Goal: Navigation & Orientation: Find specific page/section

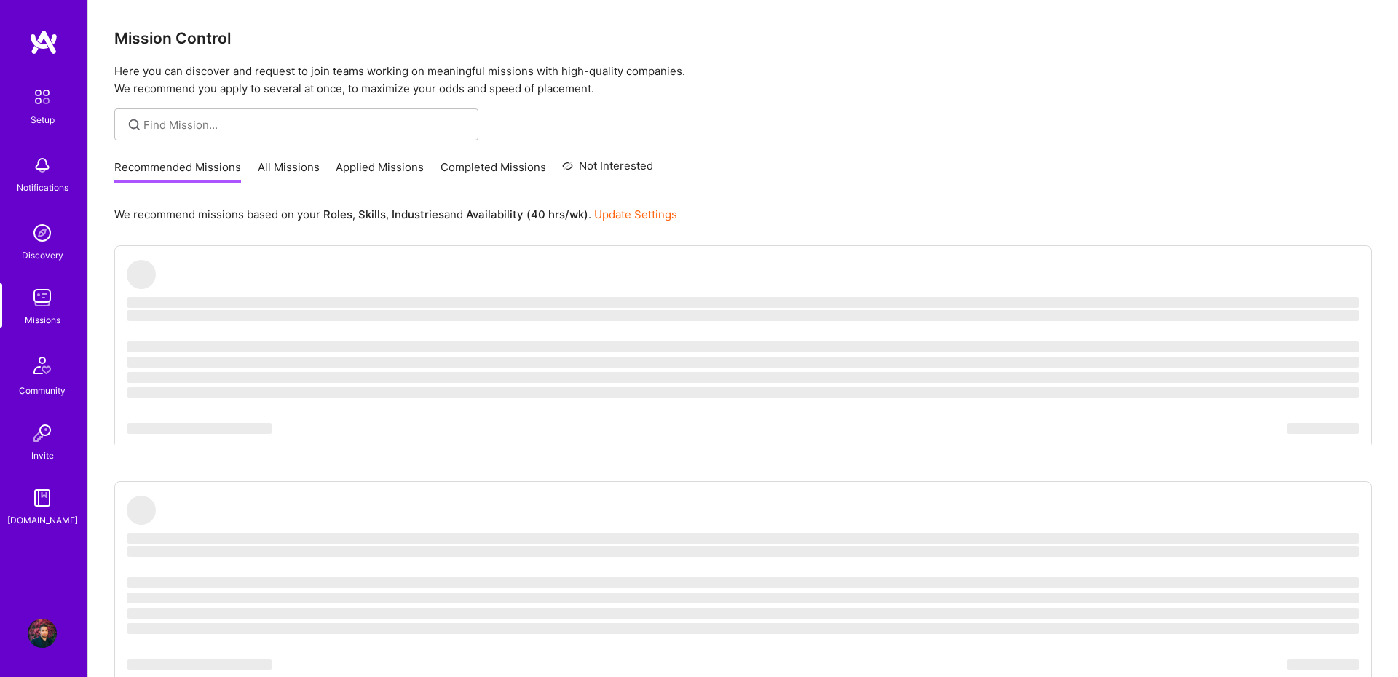
click at [296, 163] on link "All Missions" at bounding box center [289, 171] width 62 height 24
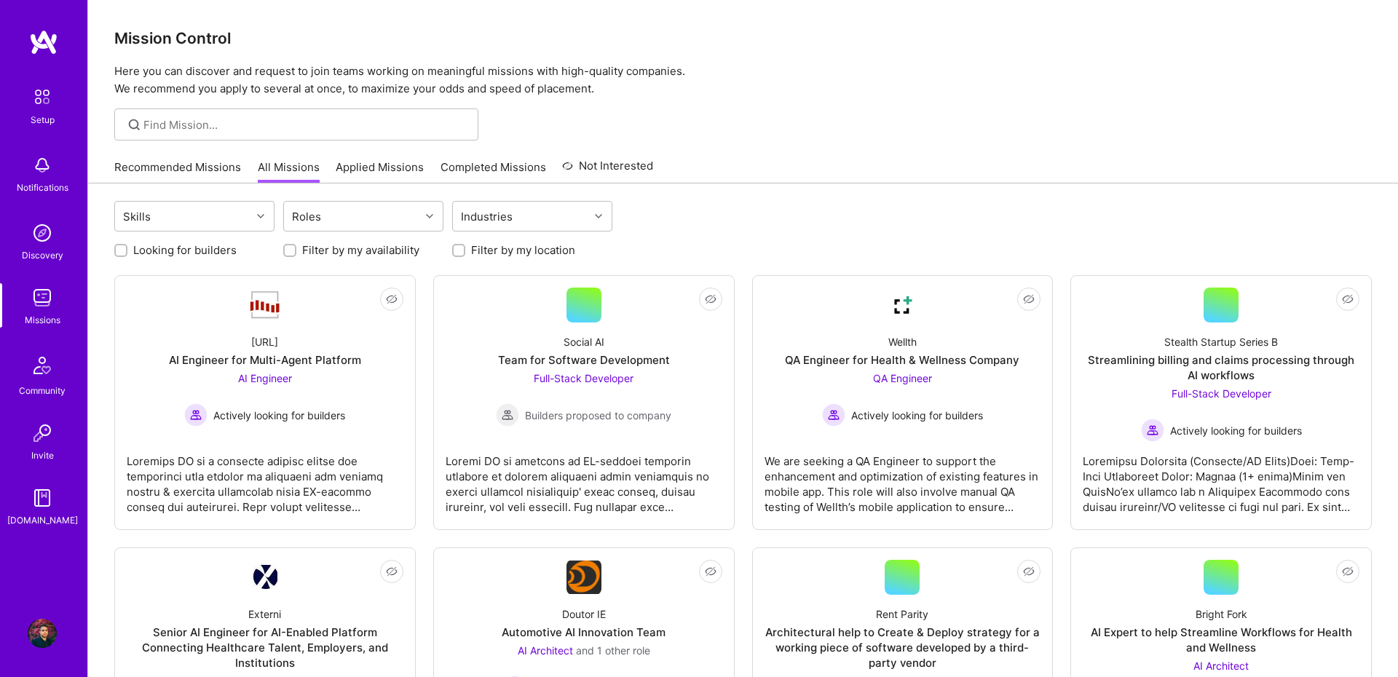
click at [388, 175] on link "Applied Missions" at bounding box center [380, 171] width 88 height 24
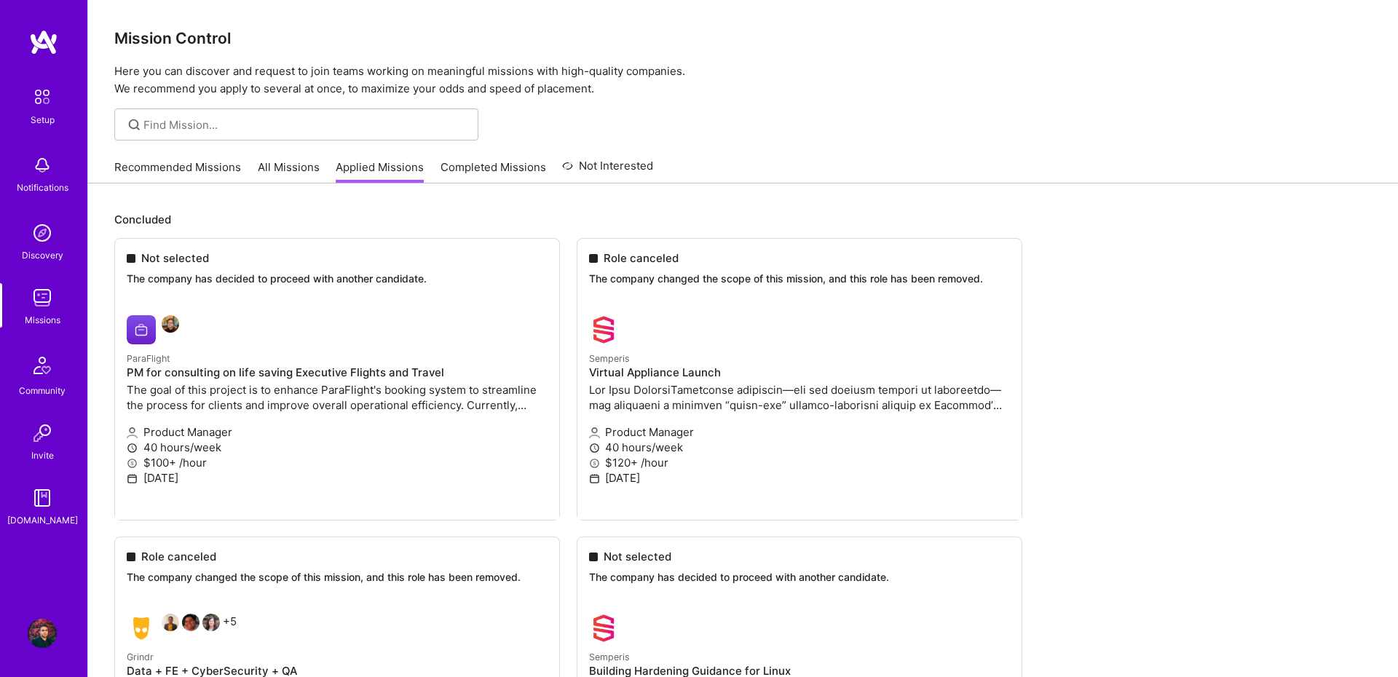
click at [290, 165] on link "All Missions" at bounding box center [289, 171] width 62 height 24
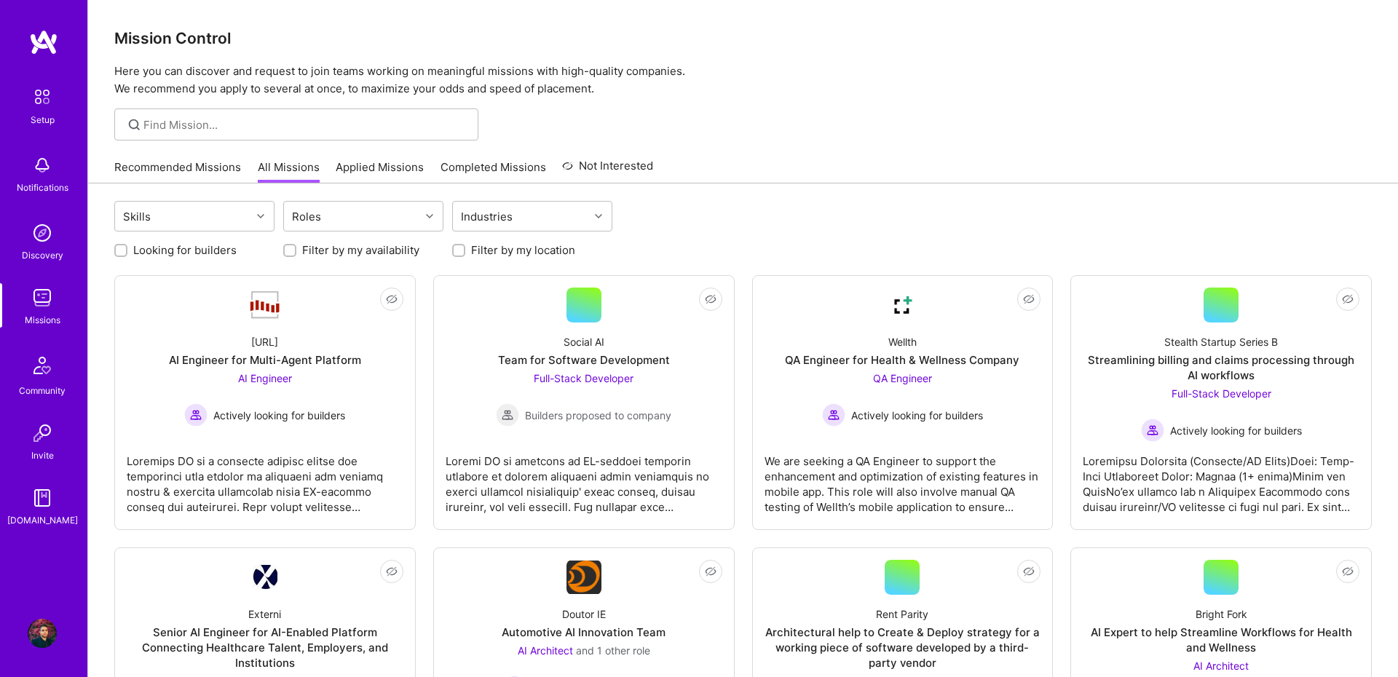
click at [336, 169] on link "Applied Missions" at bounding box center [380, 171] width 88 height 24
